Goal: Find specific page/section: Find specific page/section

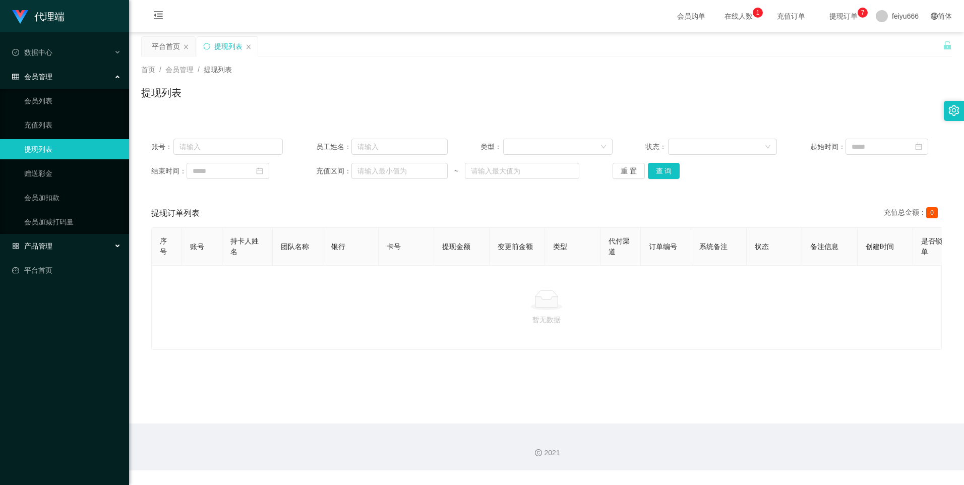
click at [121, 245] on div "产品管理" at bounding box center [64, 246] width 129 height 20
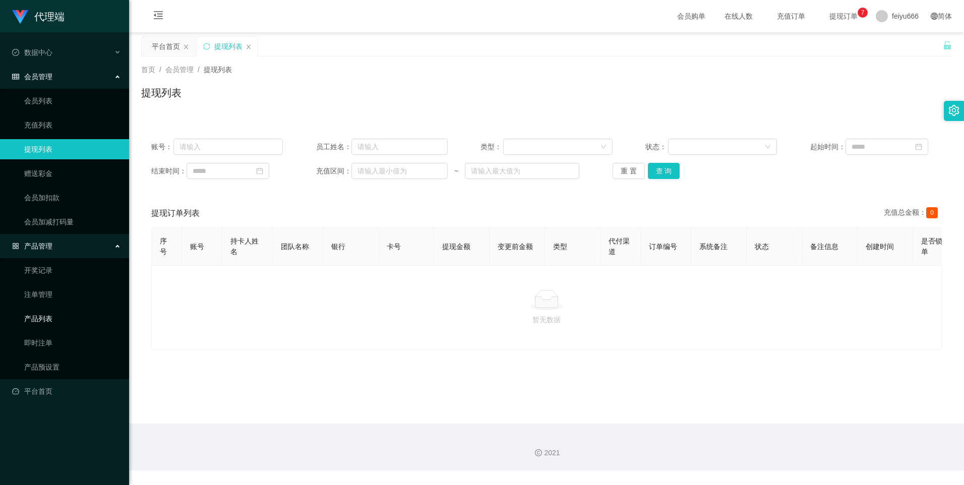
click at [55, 320] on link "产品列表" at bounding box center [72, 319] width 97 height 20
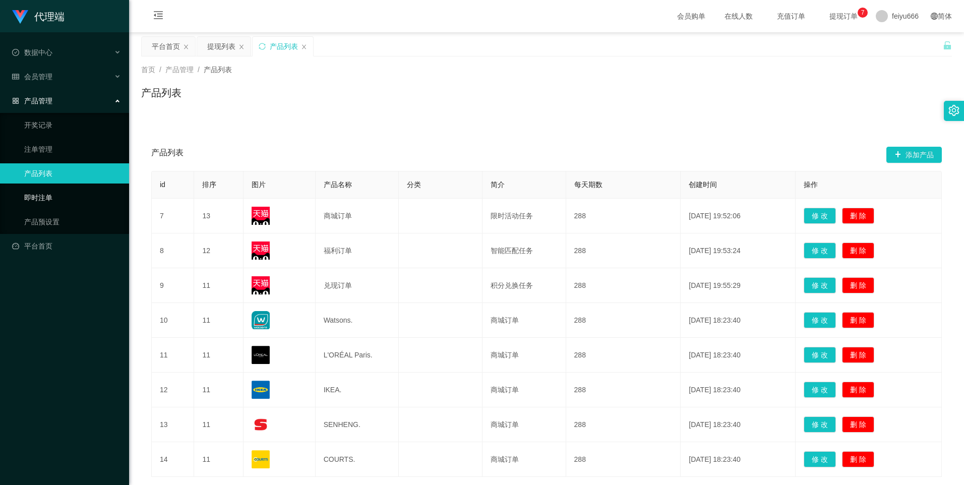
click at [64, 202] on link "即时注单" at bounding box center [72, 198] width 97 height 20
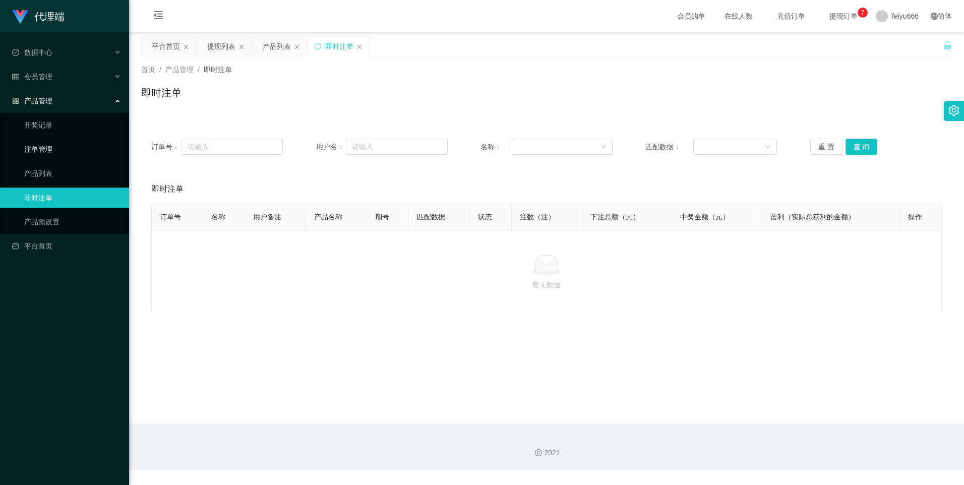
click at [56, 148] on link "注单管理" at bounding box center [72, 149] width 97 height 20
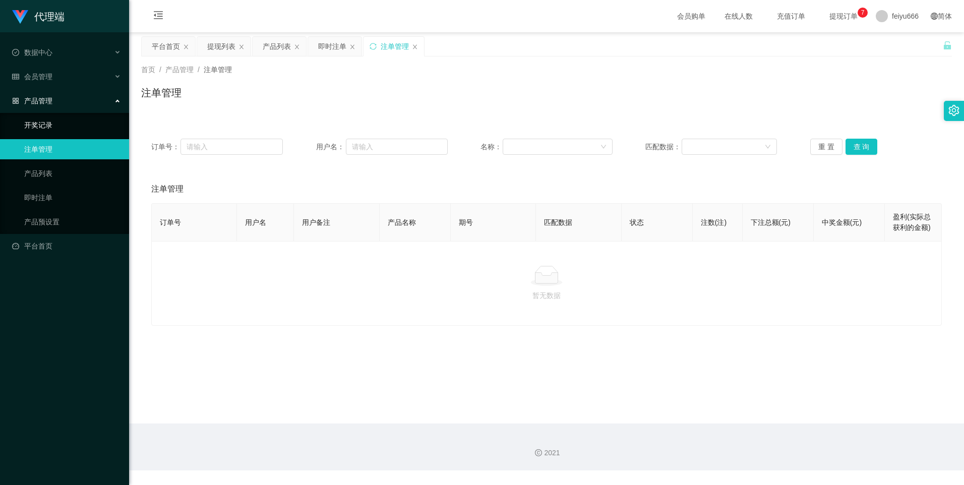
click at [50, 124] on link "开奖记录" at bounding box center [72, 125] width 97 height 20
